Goal: Task Accomplishment & Management: Use online tool/utility

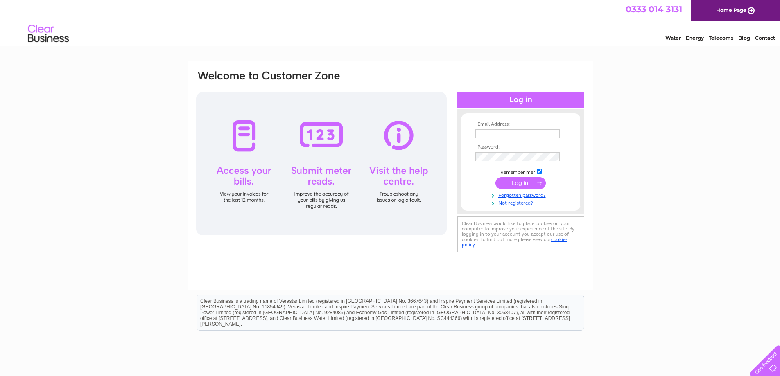
type input "Dillonsgarage@hotmail.co.uk"
click at [524, 186] on input "submit" at bounding box center [521, 182] width 50 height 11
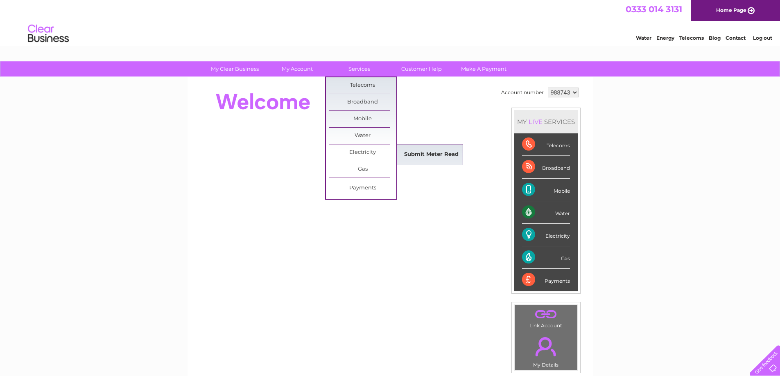
click at [421, 154] on link "Submit Meter Read" at bounding box center [432, 155] width 68 height 16
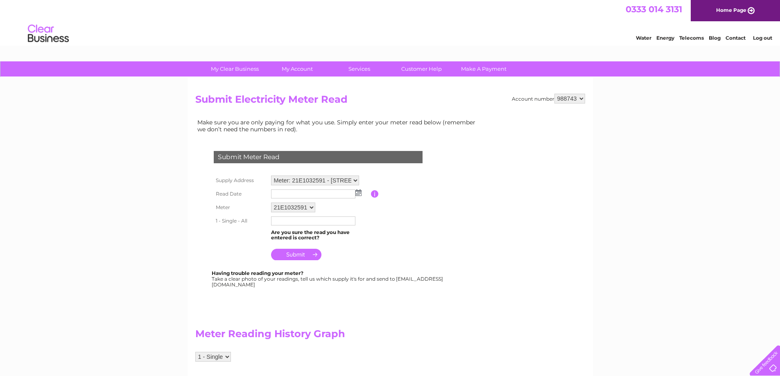
scroll to position [41, 0]
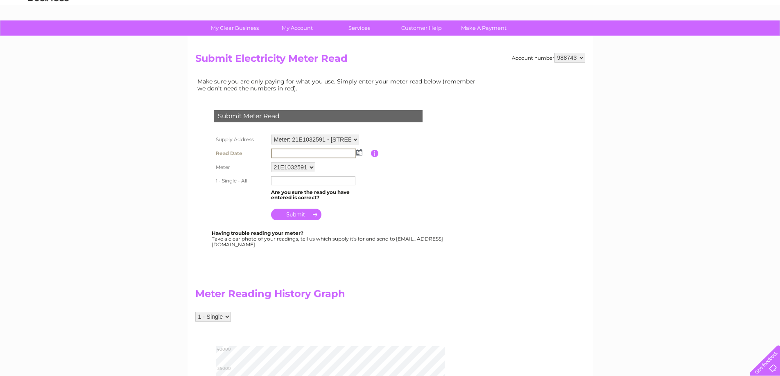
click at [301, 154] on input "text" at bounding box center [313, 154] width 85 height 10
click at [361, 153] on img at bounding box center [358, 152] width 6 height 7
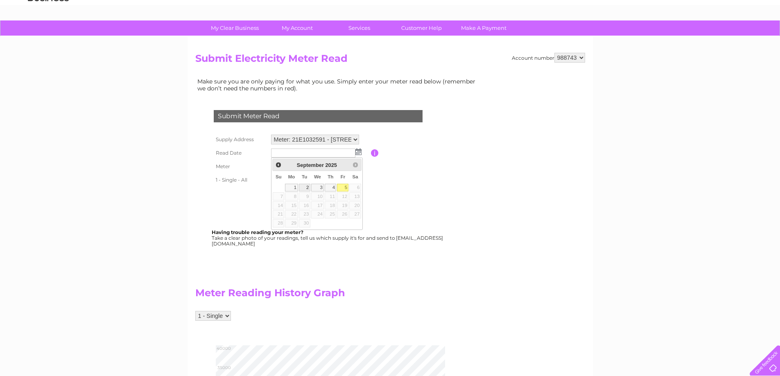
click at [305, 190] on link "2" at bounding box center [304, 188] width 11 height 8
type input "[DATE]"
click at [308, 180] on input "text" at bounding box center [313, 181] width 85 height 10
type input "00073"
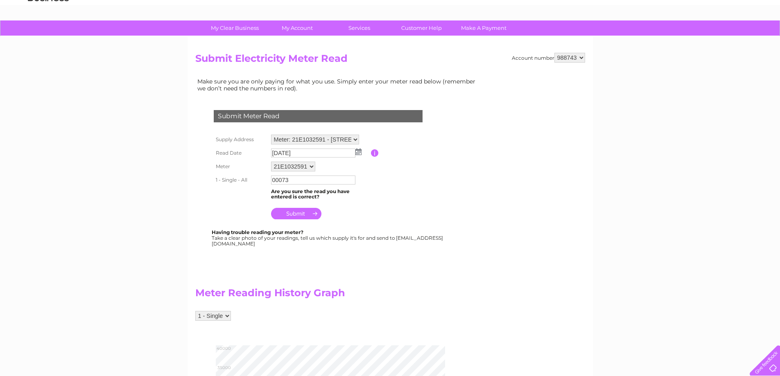
click at [370, 213] on td at bounding box center [320, 212] width 102 height 20
click at [302, 216] on input "submit" at bounding box center [296, 213] width 50 height 11
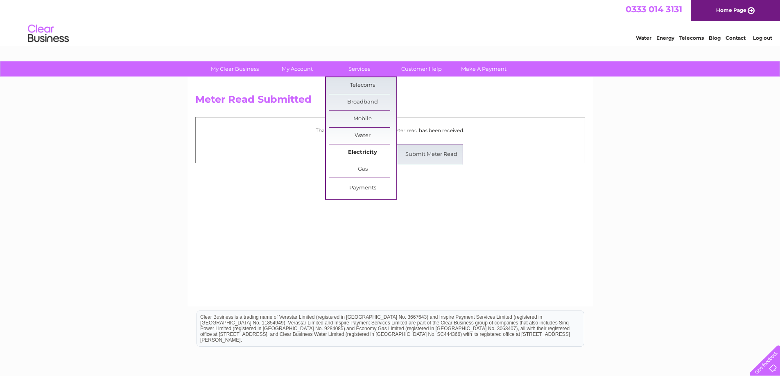
click at [363, 151] on link "Electricity" at bounding box center [363, 153] width 68 height 16
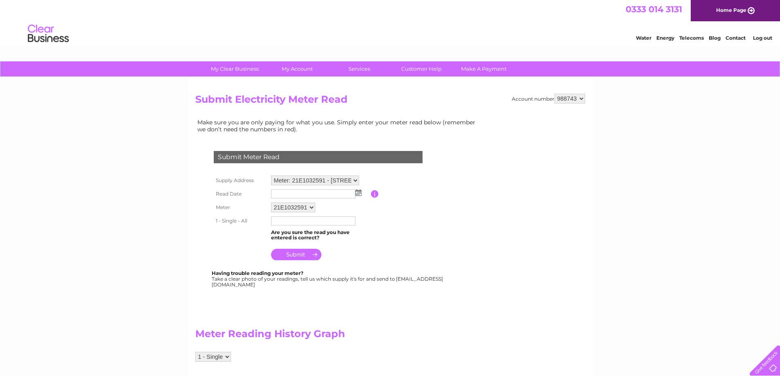
click at [357, 194] on img at bounding box center [358, 193] width 6 height 7
click at [308, 229] on link "2" at bounding box center [304, 229] width 11 height 8
type input "[DATE]"
click at [285, 220] on input "text" at bounding box center [313, 221] width 84 height 9
type input "0"
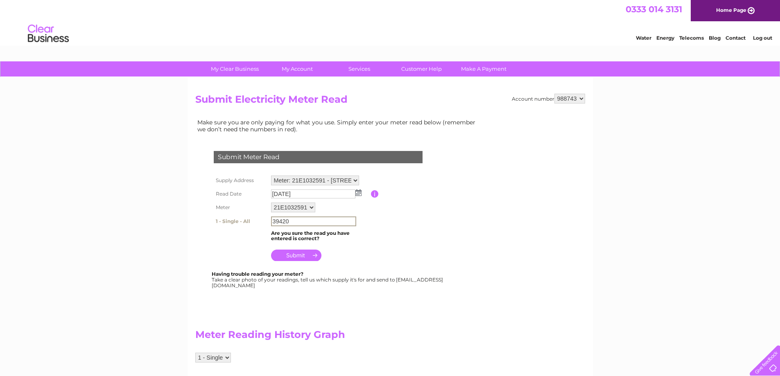
type input "39420"
click at [303, 259] on input "submit" at bounding box center [296, 255] width 50 height 11
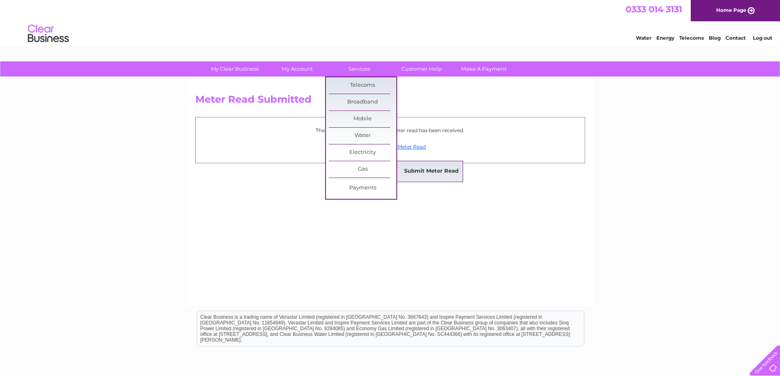
click at [418, 170] on link "Submit Meter Read" at bounding box center [432, 171] width 68 height 16
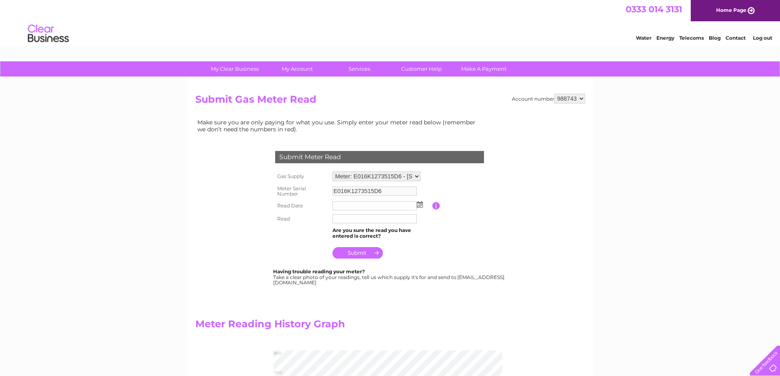
click at [353, 207] on input "text" at bounding box center [375, 205] width 84 height 9
click at [420, 206] on img at bounding box center [421, 205] width 6 height 7
click at [369, 238] on link "2" at bounding box center [365, 241] width 11 height 8
type input "[DATE]"
click at [355, 221] on input "text" at bounding box center [375, 220] width 85 height 10
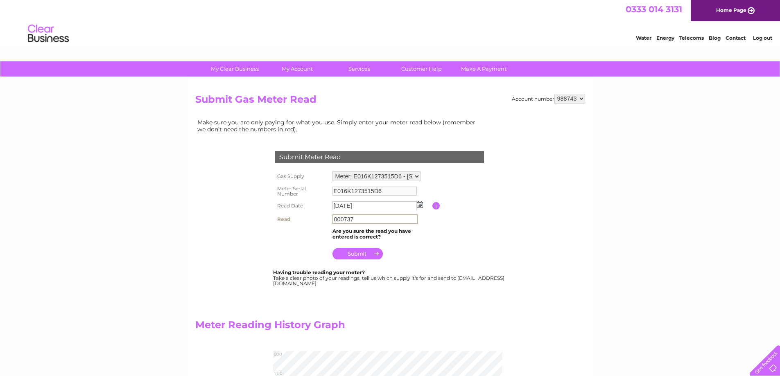
type input "000737"
click at [357, 254] on input "submit" at bounding box center [358, 252] width 50 height 11
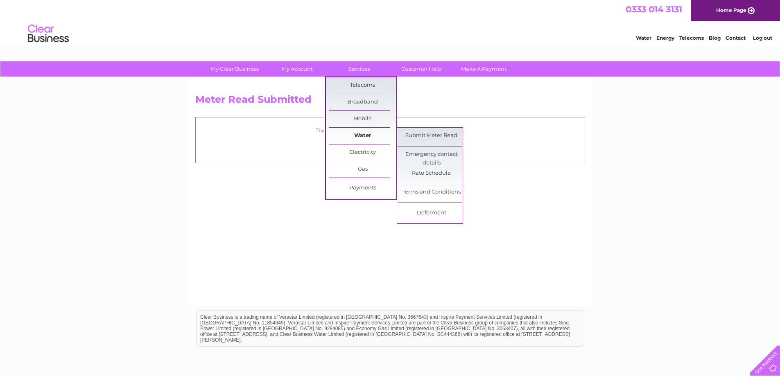
click at [356, 139] on link "Water" at bounding box center [363, 136] width 68 height 16
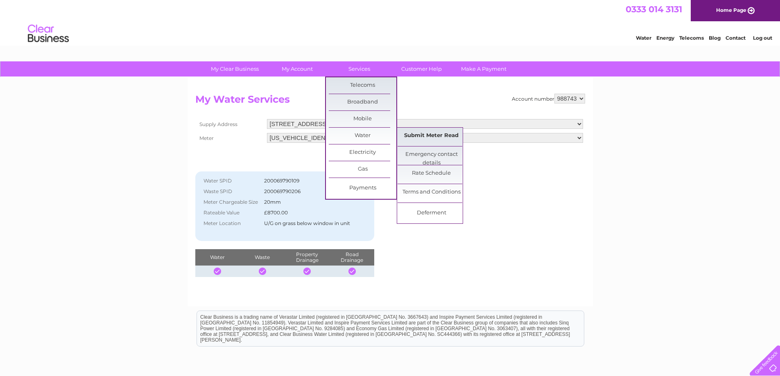
click at [408, 134] on link "Submit Meter Read" at bounding box center [432, 136] width 68 height 16
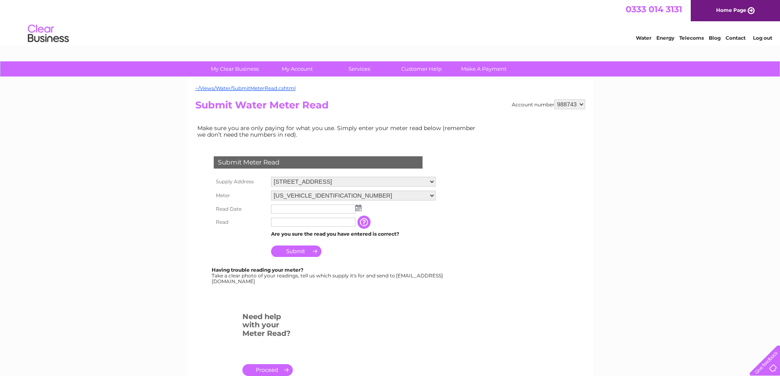
click at [324, 208] on input "text" at bounding box center [313, 209] width 84 height 9
click at [359, 210] on img at bounding box center [358, 208] width 6 height 7
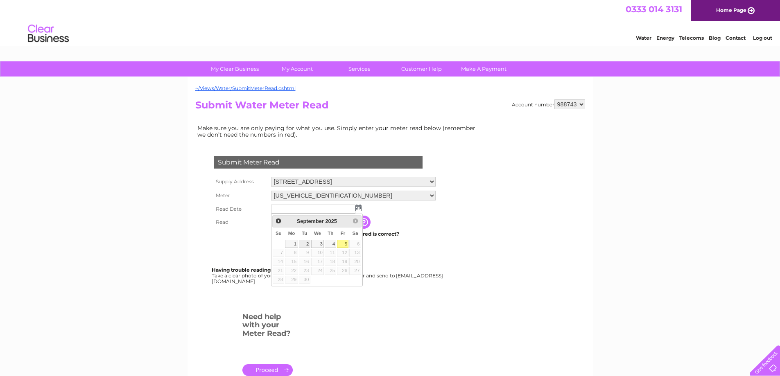
click at [308, 241] on link "2" at bounding box center [304, 244] width 11 height 8
type input "[DATE]"
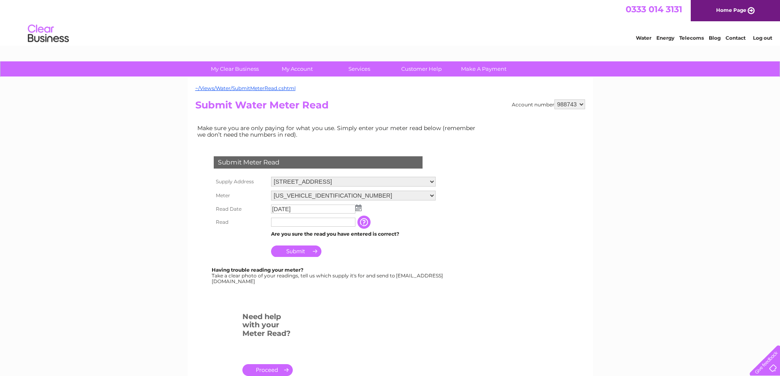
click at [292, 222] on input "text" at bounding box center [313, 222] width 84 height 9
click at [294, 224] on input "text" at bounding box center [313, 222] width 84 height 9
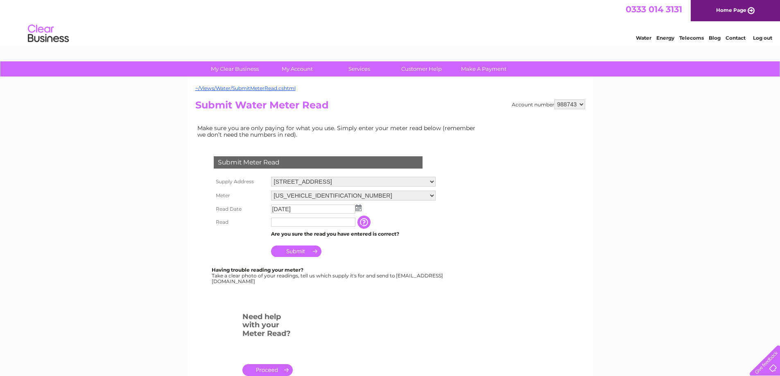
click at [279, 221] on input "text" at bounding box center [313, 222] width 84 height 9
click at [399, 272] on div "Having trouble reading your meter? Take a clear photo of your readings, tell us…" at bounding box center [328, 275] width 233 height 17
click at [295, 224] on input "text" at bounding box center [313, 222] width 84 height 9
click at [376, 209] on td "[DATE]" at bounding box center [353, 209] width 169 height 13
click at [319, 221] on input "text" at bounding box center [313, 222] width 84 height 9
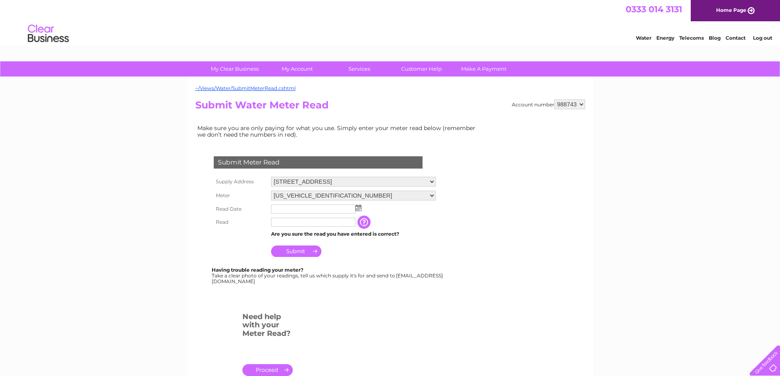
click at [361, 208] on img at bounding box center [358, 208] width 6 height 7
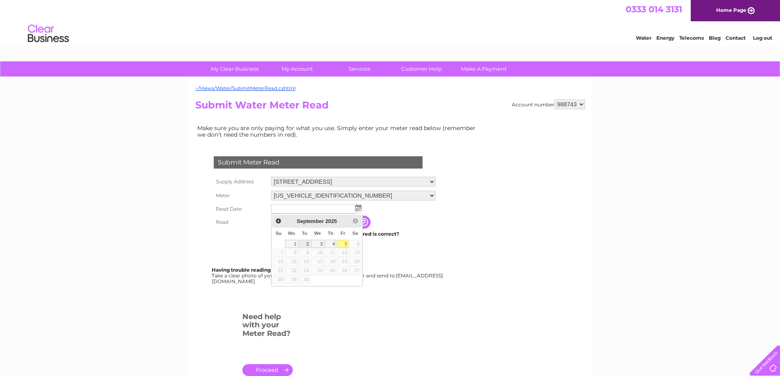
click at [309, 244] on link "2" at bounding box center [304, 244] width 11 height 8
type input "[DATE]"
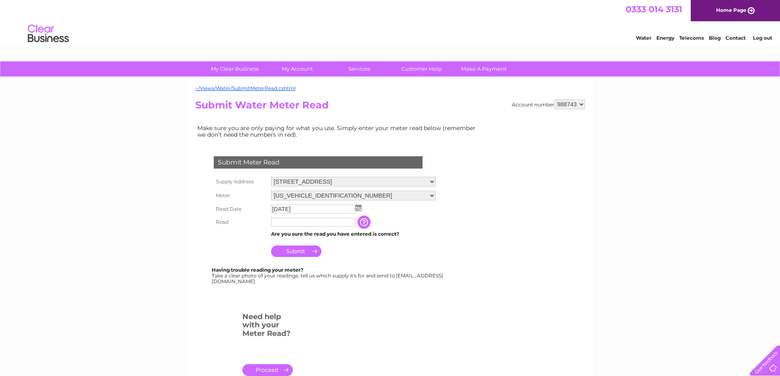
click at [301, 224] on input "text" at bounding box center [313, 222] width 84 height 9
click at [370, 222] on input "button" at bounding box center [365, 222] width 15 height 13
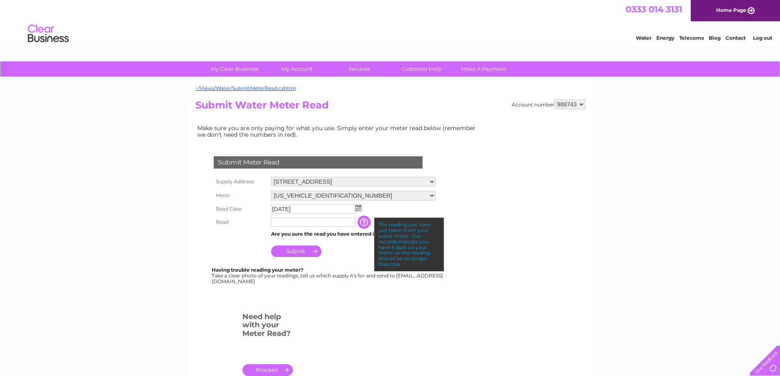
click at [350, 224] on input "text" at bounding box center [313, 222] width 84 height 9
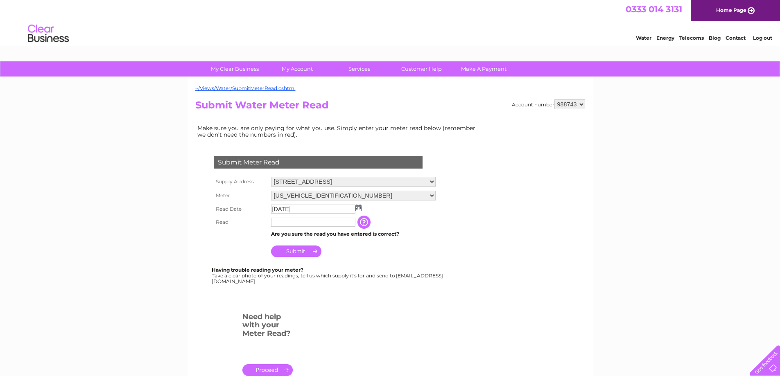
click at [350, 224] on input "text" at bounding box center [313, 222] width 84 height 9
click at [284, 220] on input "text" at bounding box center [313, 222] width 84 height 9
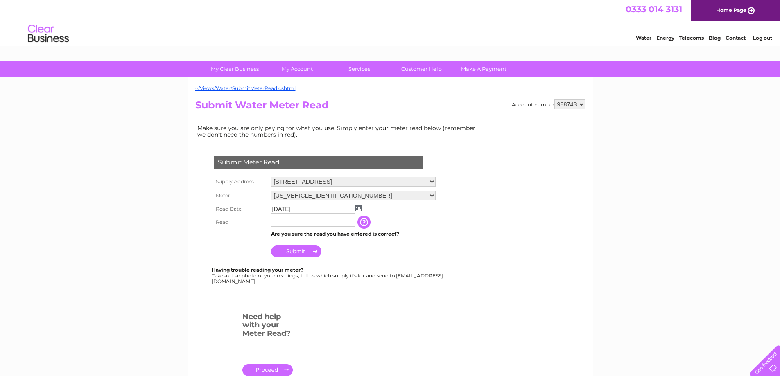
click at [284, 220] on input "text" at bounding box center [313, 222] width 84 height 9
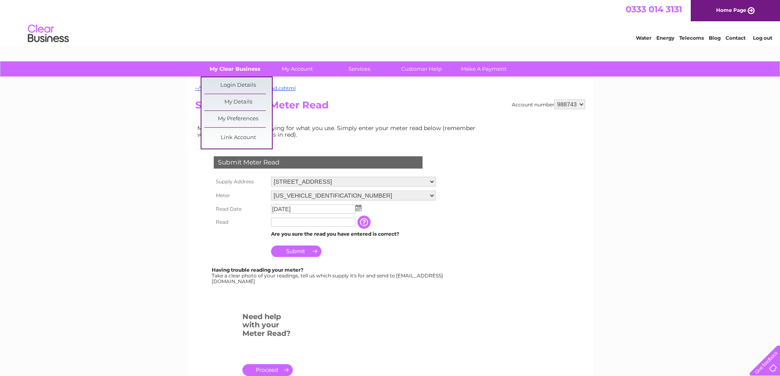
click at [233, 67] on link "My Clear Business" at bounding box center [235, 68] width 68 height 15
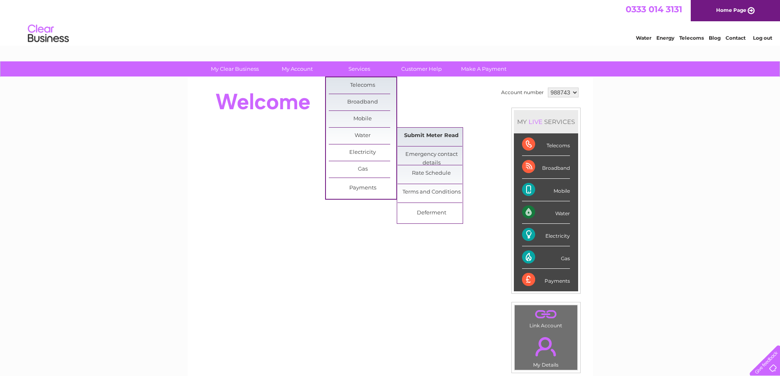
click at [414, 135] on link "Submit Meter Read" at bounding box center [432, 136] width 68 height 16
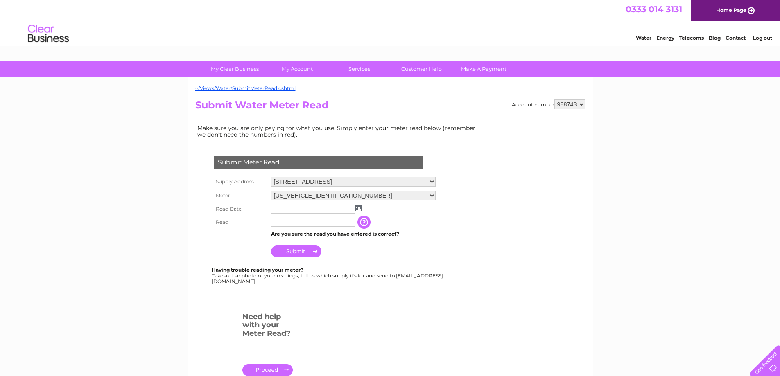
click at [360, 210] on img at bounding box center [358, 208] width 6 height 7
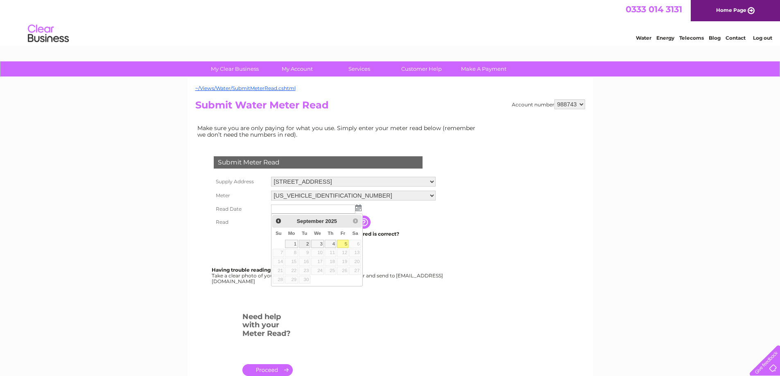
click at [307, 245] on link "2" at bounding box center [304, 244] width 11 height 8
type input "[DATE]"
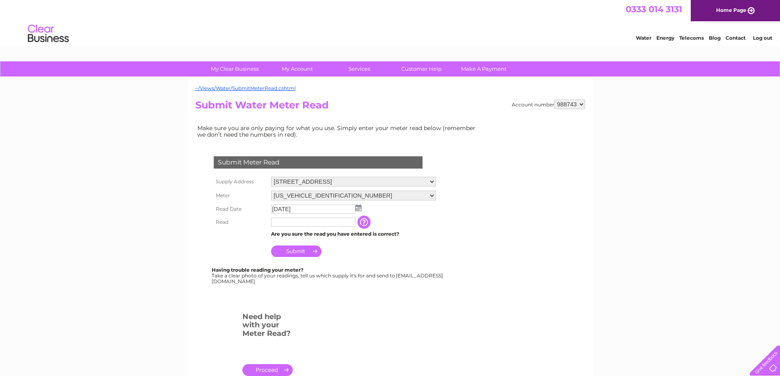
click at [293, 221] on input "text" at bounding box center [313, 222] width 84 height 9
click at [294, 221] on input "text" at bounding box center [313, 222] width 84 height 9
click at [319, 224] on input "text" at bounding box center [313, 222] width 84 height 9
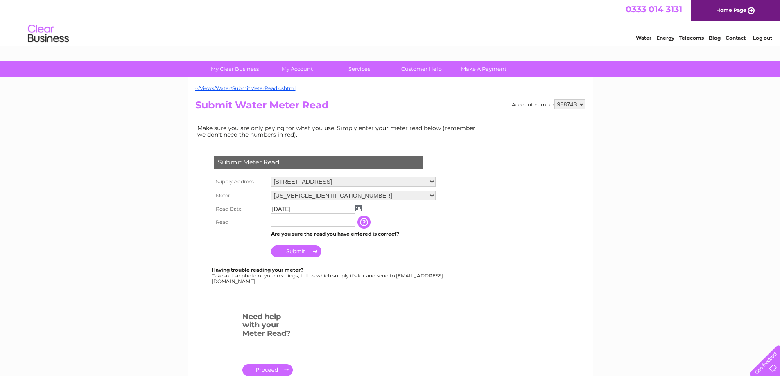
click at [319, 224] on input "text" at bounding box center [313, 222] width 84 height 9
